Goal: Navigation & Orientation: Find specific page/section

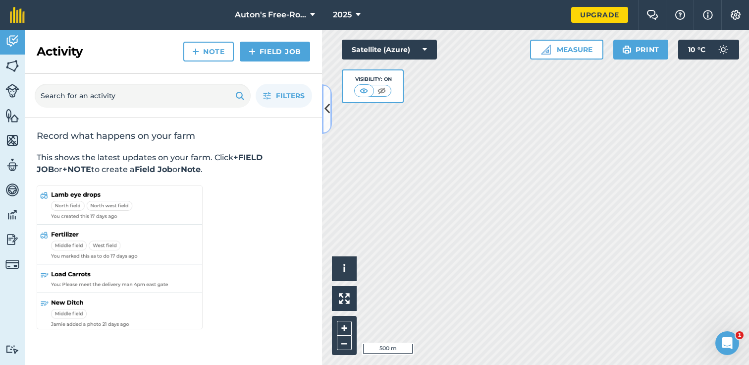
click at [327, 103] on icon at bounding box center [326, 108] width 5 height 17
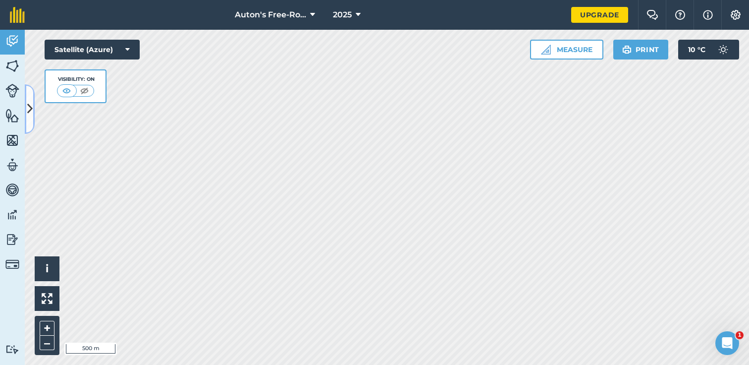
click at [27, 98] on button at bounding box center [30, 109] width 10 height 50
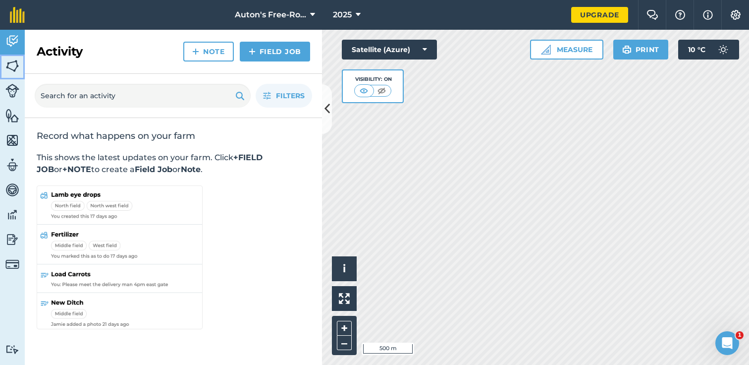
click at [8, 61] on img at bounding box center [12, 65] width 14 height 15
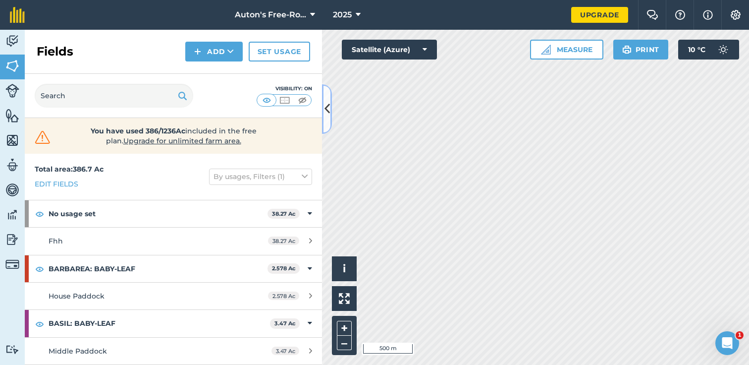
click at [330, 105] on button at bounding box center [327, 109] width 10 height 50
